Goal: Information Seeking & Learning: Find specific fact

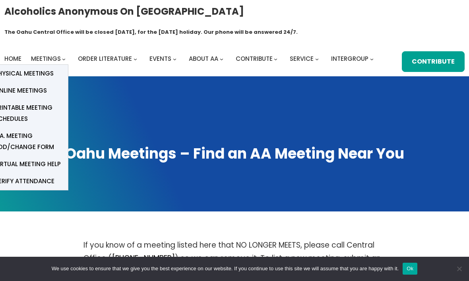
click at [36, 93] on span "Online Meetings" at bounding box center [20, 90] width 52 height 11
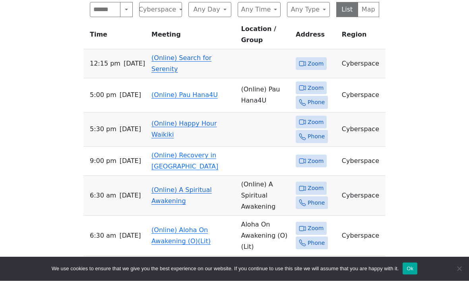
scroll to position [317, 0]
click at [189, 54] on link "(Online) Search for Serenity" at bounding box center [181, 63] width 60 height 19
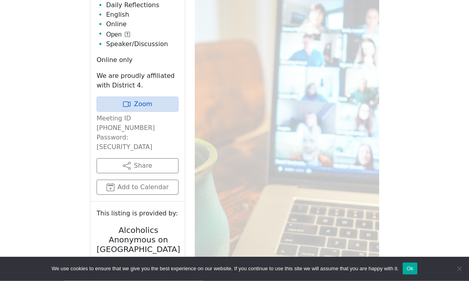
scroll to position [380, 0]
click at [150, 134] on div "Meeting Information [DATE] 12:15 PM – 1:15 PM HST Daily Reflections English Onl…" at bounding box center [137, 76] width 95 height 249
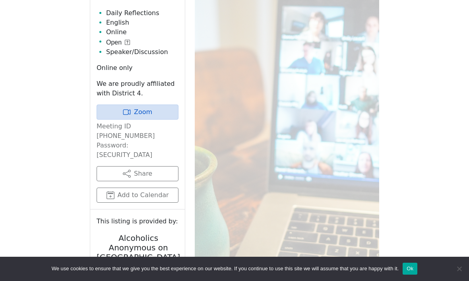
scroll to position [371, 0]
click at [156, 131] on p "Meeting ID [PHONE_NUMBER] Password: [SECURITY_DATA]" at bounding box center [137, 141] width 82 height 38
click at [143, 132] on p "Meeting ID [PHONE_NUMBER] Password: [SECURITY_DATA]" at bounding box center [137, 141] width 82 height 38
click at [98, 256] on div "This listing is provided by: Alcoholics Anonymous on Oahu [DOMAIN_NAME] Update …" at bounding box center [137, 269] width 95 height 118
click at [143, 136] on p "Meeting ID [PHONE_NUMBER] Password: [SECURITY_DATA]" at bounding box center [137, 141] width 82 height 38
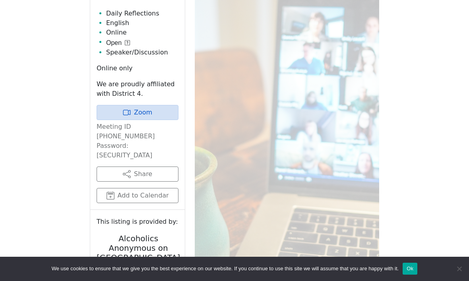
click at [141, 130] on p "Meeting ID [PHONE_NUMBER] Password: [SECURITY_DATA]" at bounding box center [137, 141] width 82 height 38
click at [145, 133] on p "Meeting ID [PHONE_NUMBER] Password: [SECURITY_DATA]" at bounding box center [137, 141] width 82 height 38
click at [146, 138] on p "Meeting ID [PHONE_NUMBER] Password: [SECURITY_DATA]" at bounding box center [137, 141] width 82 height 38
click at [140, 135] on p "Meeting ID [PHONE_NUMBER] Password: [SECURITY_DATA]" at bounding box center [137, 141] width 82 height 38
click at [140, 132] on p "Meeting ID [PHONE_NUMBER] Password: [SECURITY_DATA]" at bounding box center [137, 141] width 82 height 38
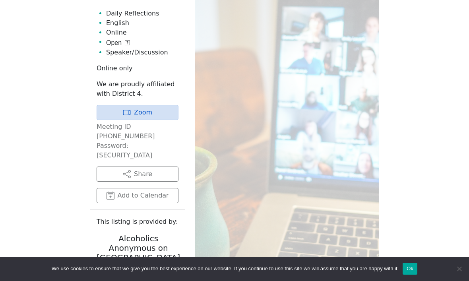
click at [141, 137] on p "Meeting ID [PHONE_NUMBER] Password: [SECURITY_DATA]" at bounding box center [137, 141] width 82 height 38
click at [149, 114] on link "Zoom" at bounding box center [137, 112] width 82 height 15
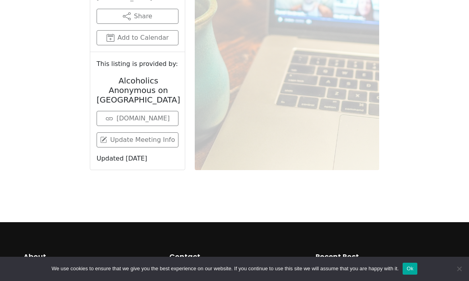
scroll to position [529, 0]
